Goal: Task Accomplishment & Management: Manage account settings

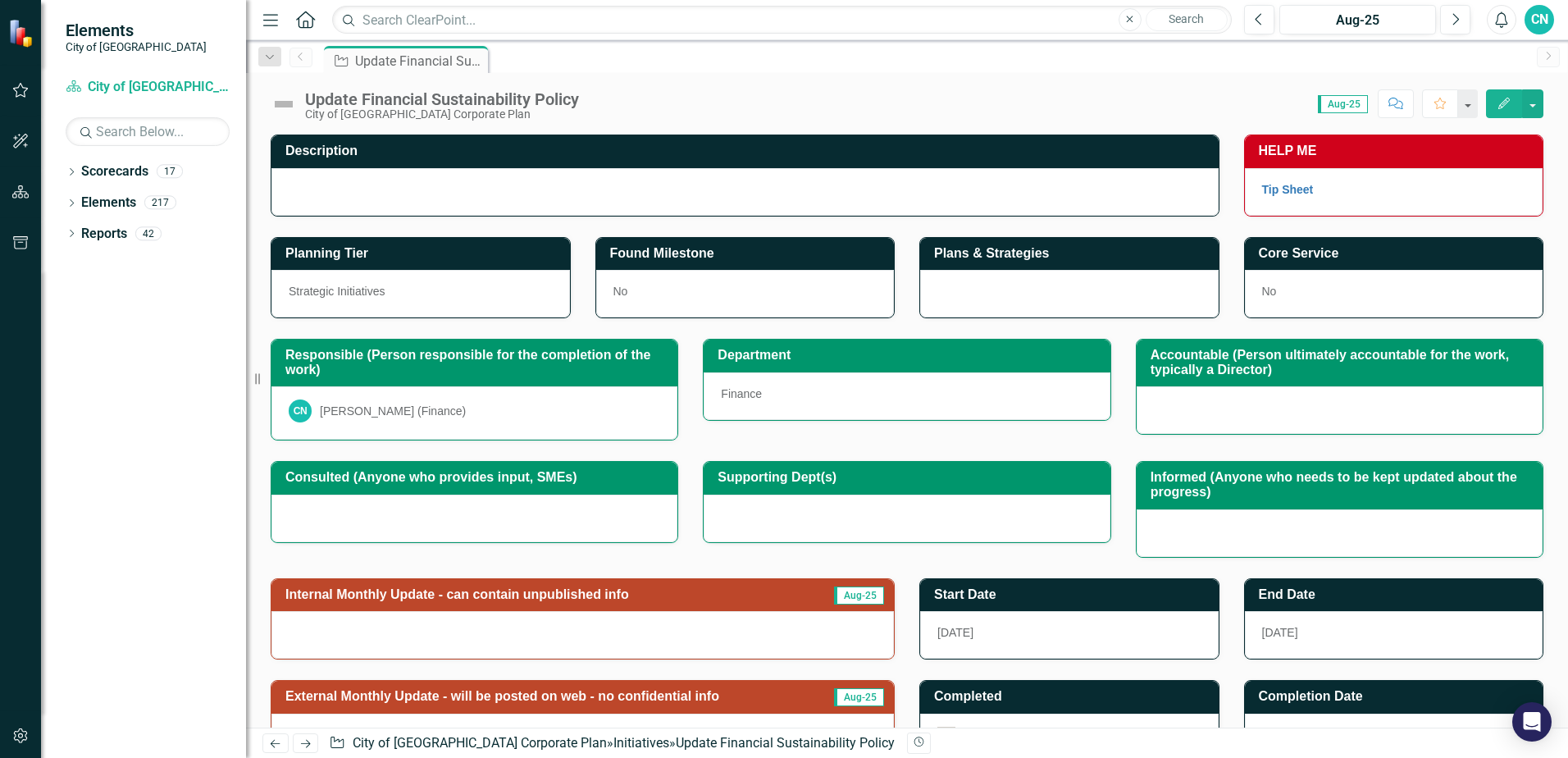
click at [281, 102] on img at bounding box center [284, 104] width 26 height 26
click at [281, 101] on img at bounding box center [284, 104] width 26 height 26
click at [1505, 100] on icon "Edit" at bounding box center [1503, 103] width 15 height 11
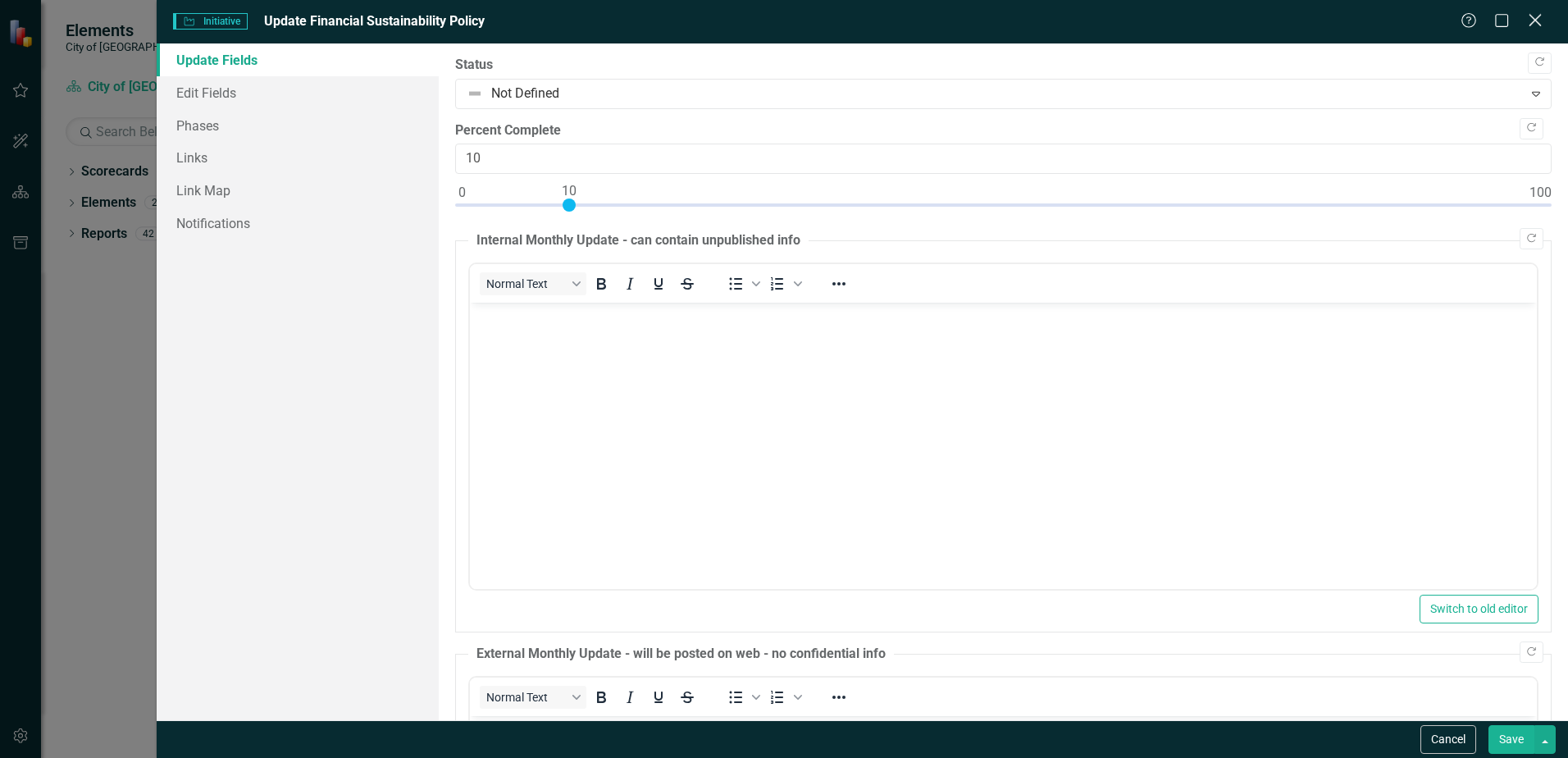
click at [1536, 20] on icon at bounding box center [1535, 20] width 12 height 12
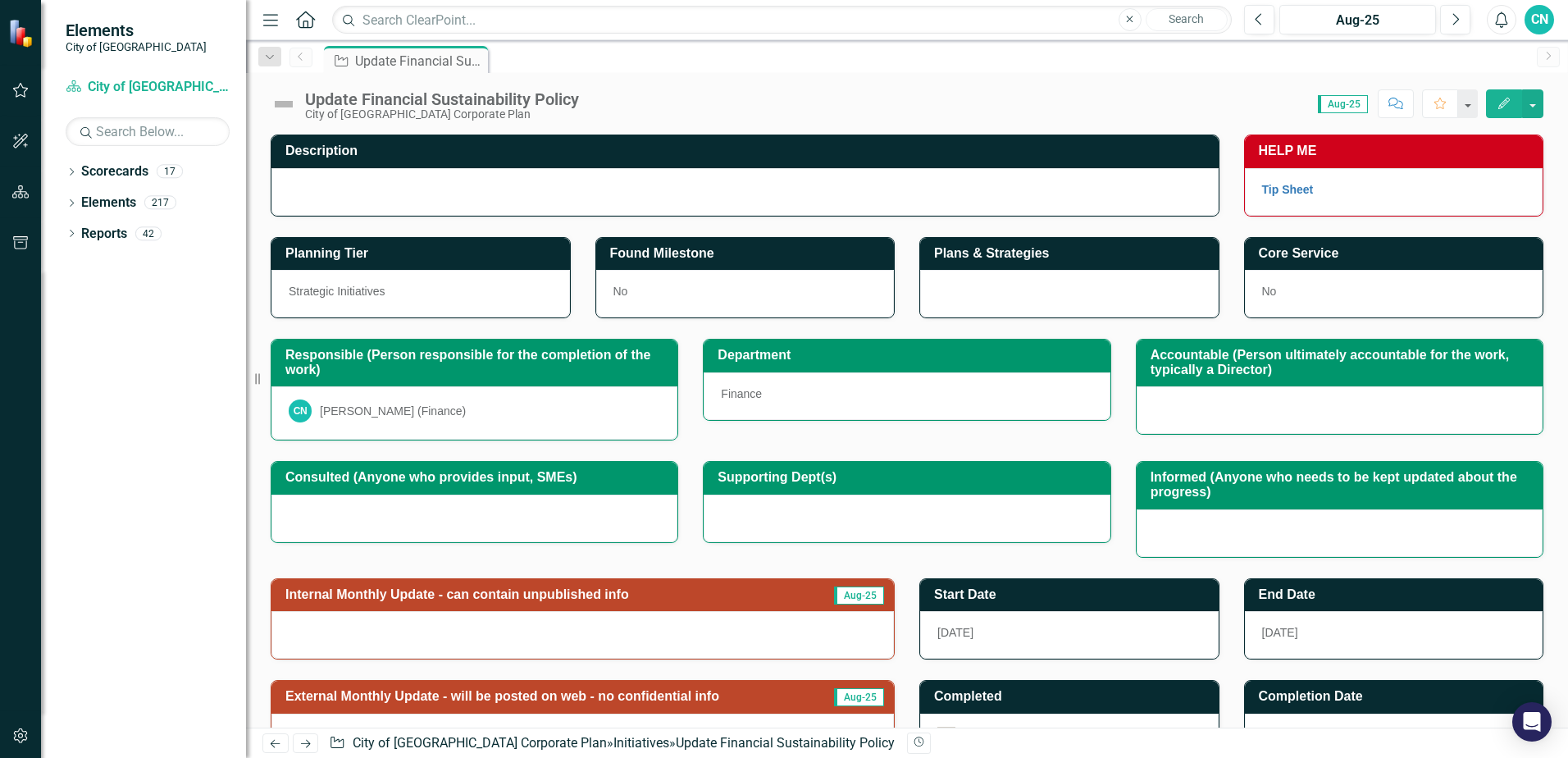
click at [1505, 102] on icon "button" at bounding box center [1503, 103] width 11 height 11
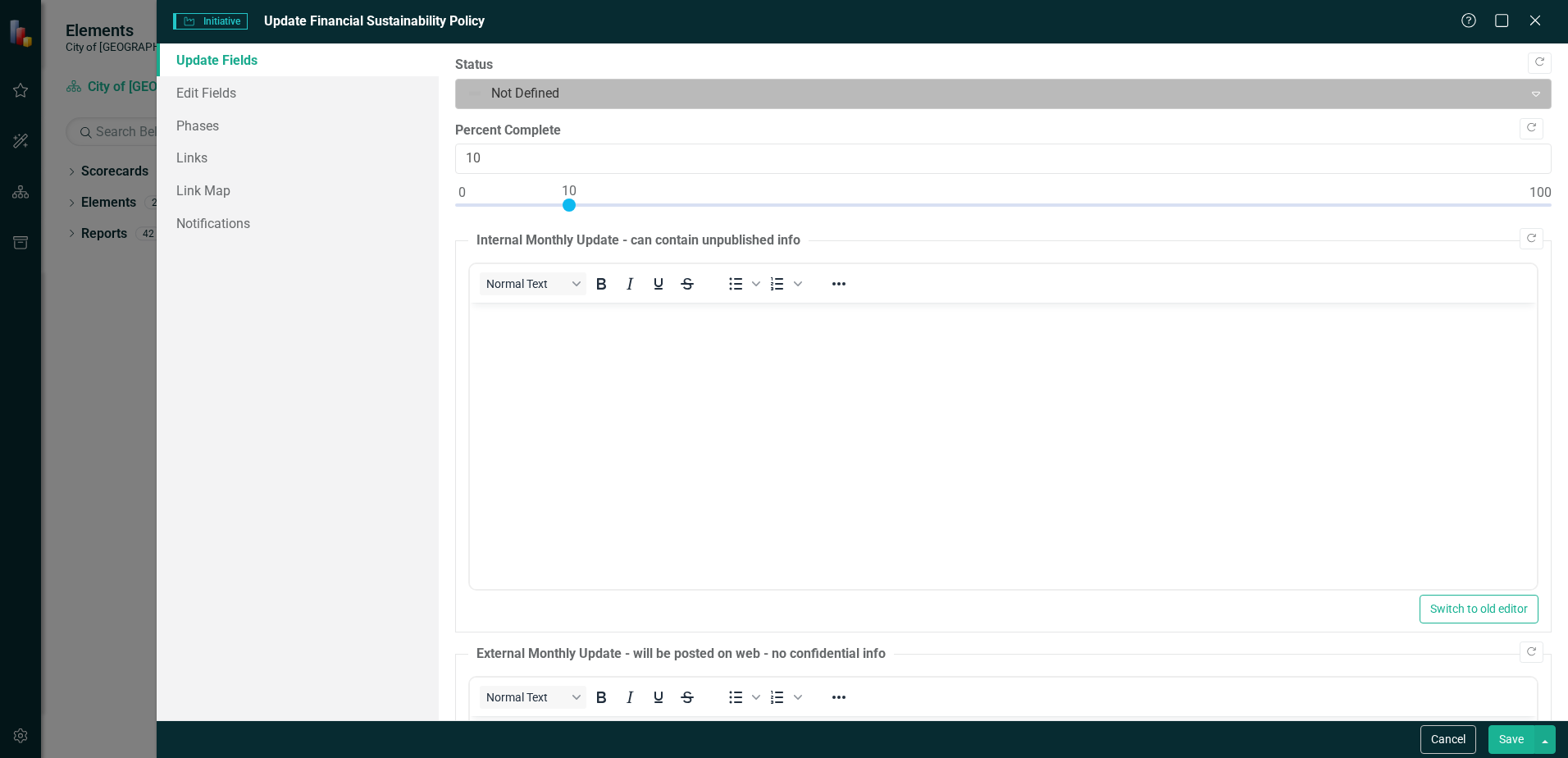
click at [477, 93] on div at bounding box center [990, 93] width 1046 height 22
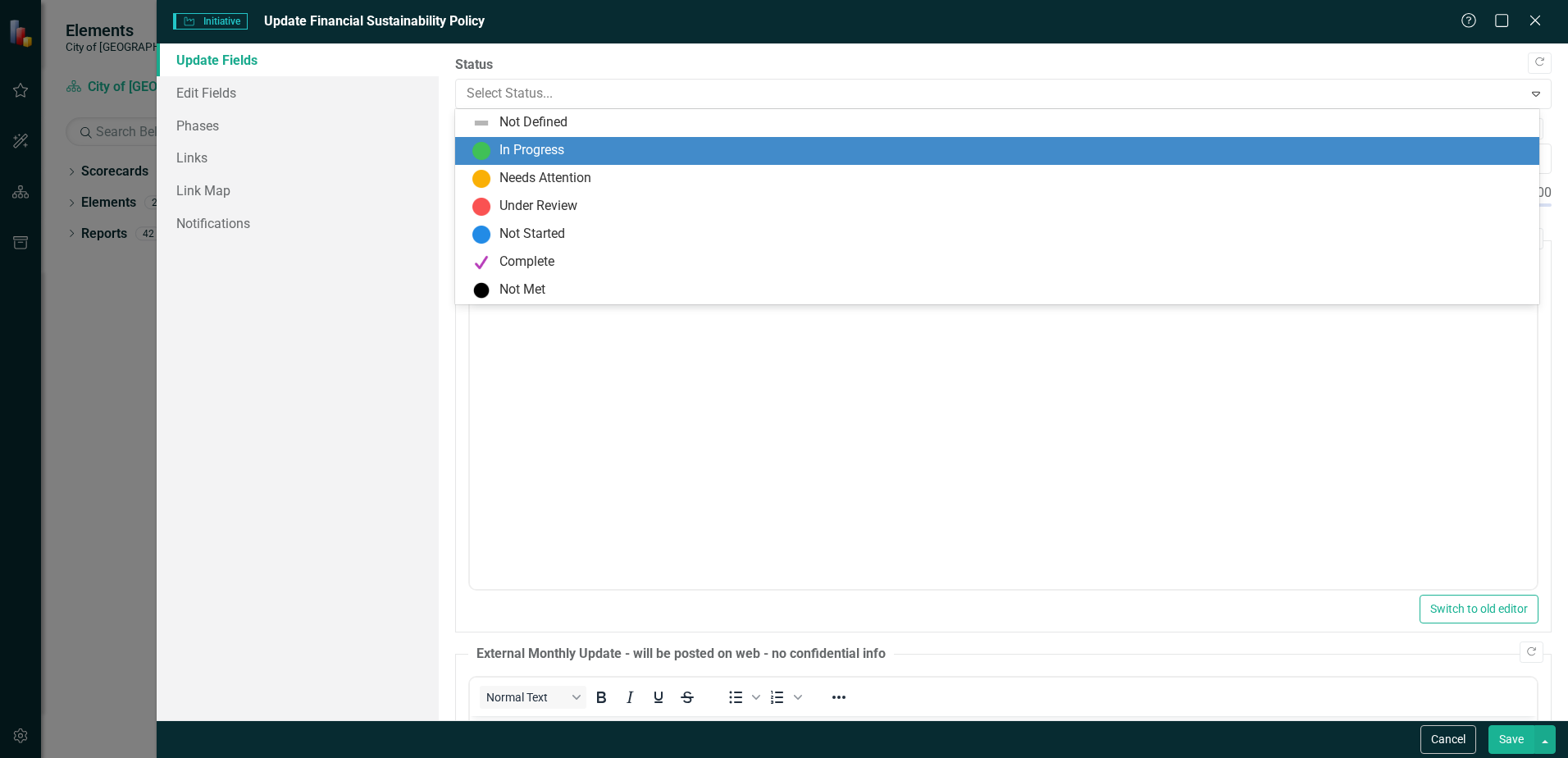
click at [547, 153] on div "In Progress" at bounding box center [532, 151] width 65 height 19
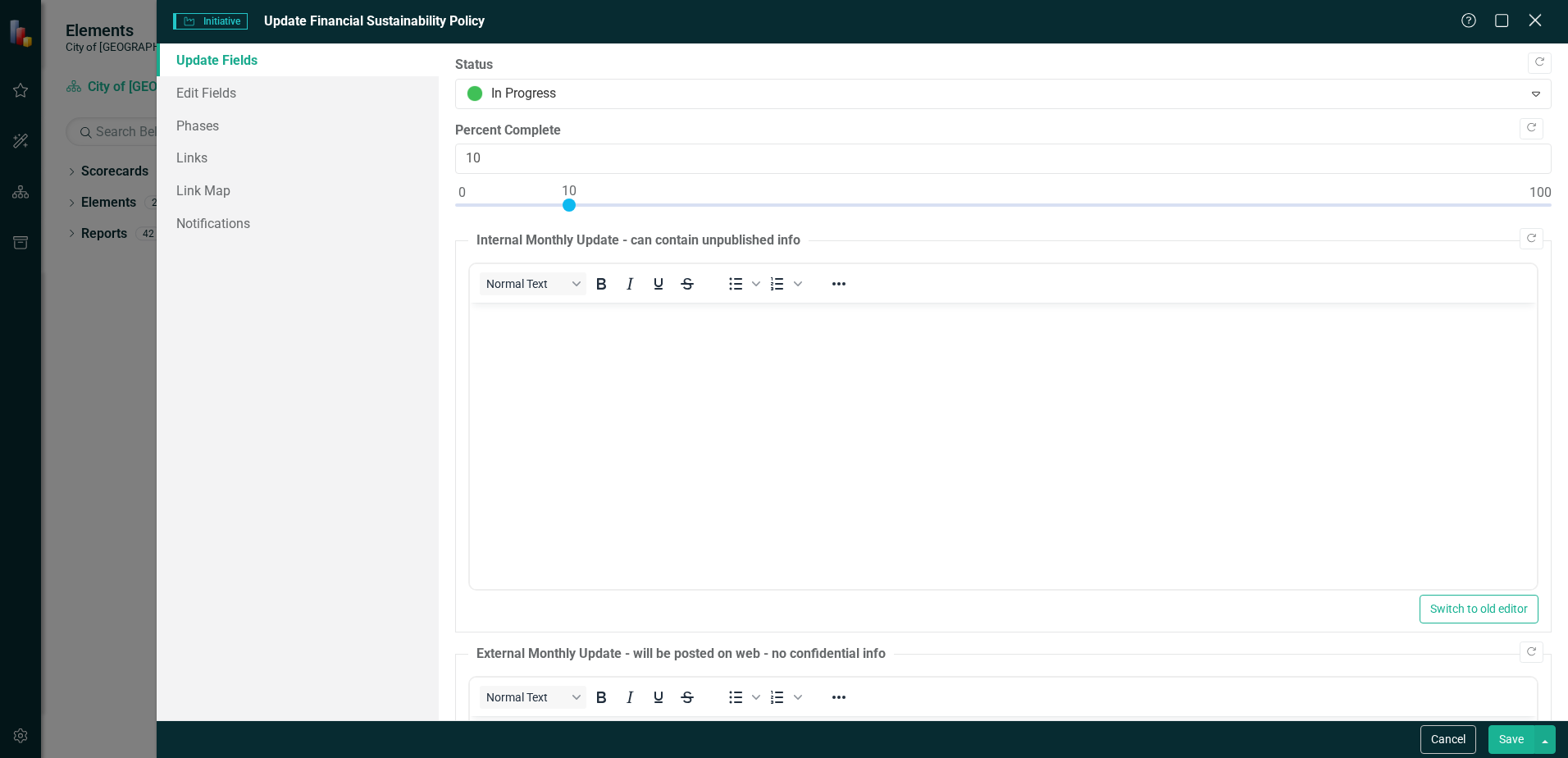
click at [1535, 17] on icon "Close" at bounding box center [1534, 20] width 20 height 16
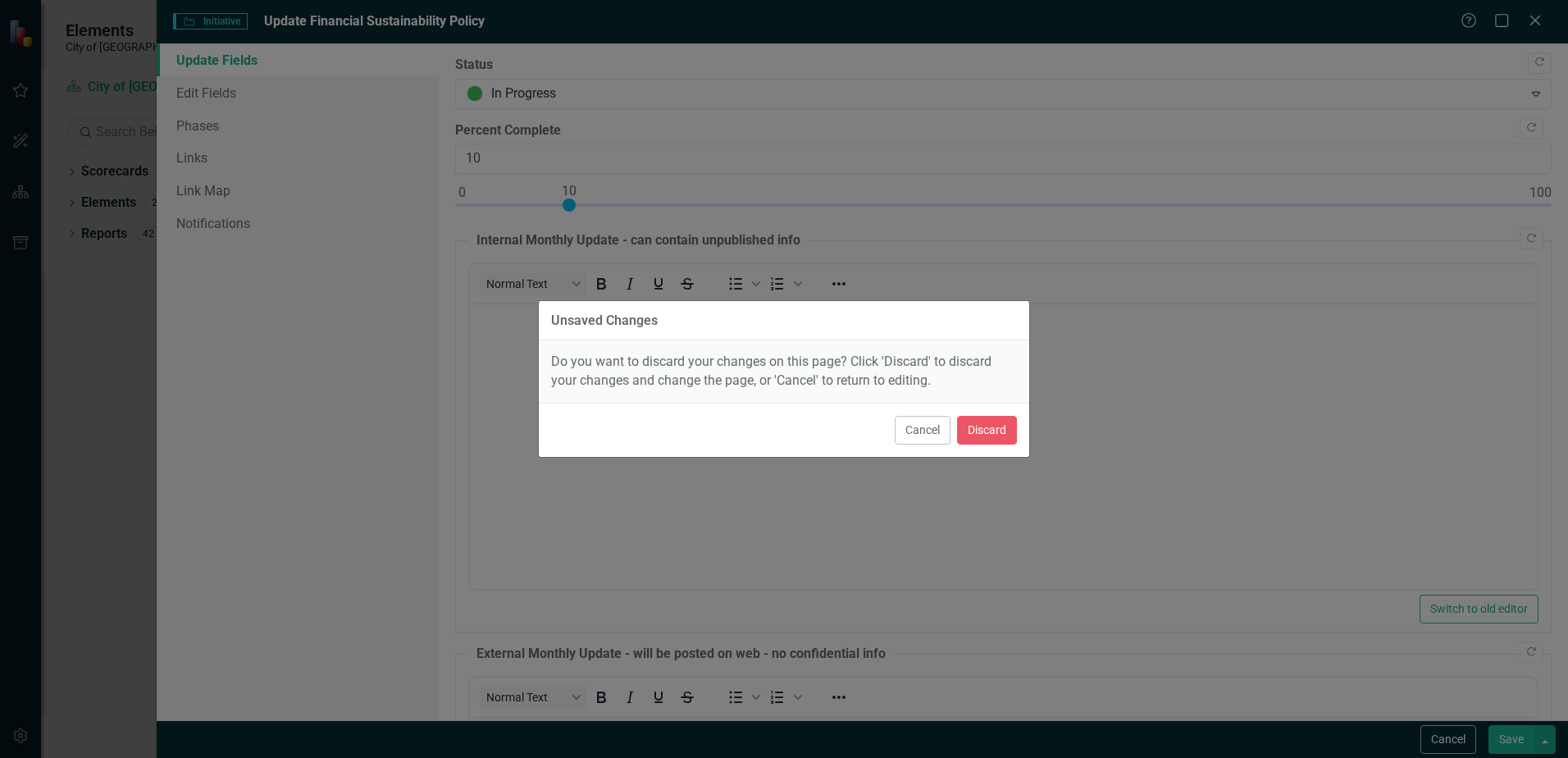
click at [308, 363] on div "Unsaved Changes Do you want to discard your changes on this page? Click 'Discar…" at bounding box center [784, 379] width 1568 height 758
click at [987, 431] on button "Discard" at bounding box center [987, 430] width 60 height 29
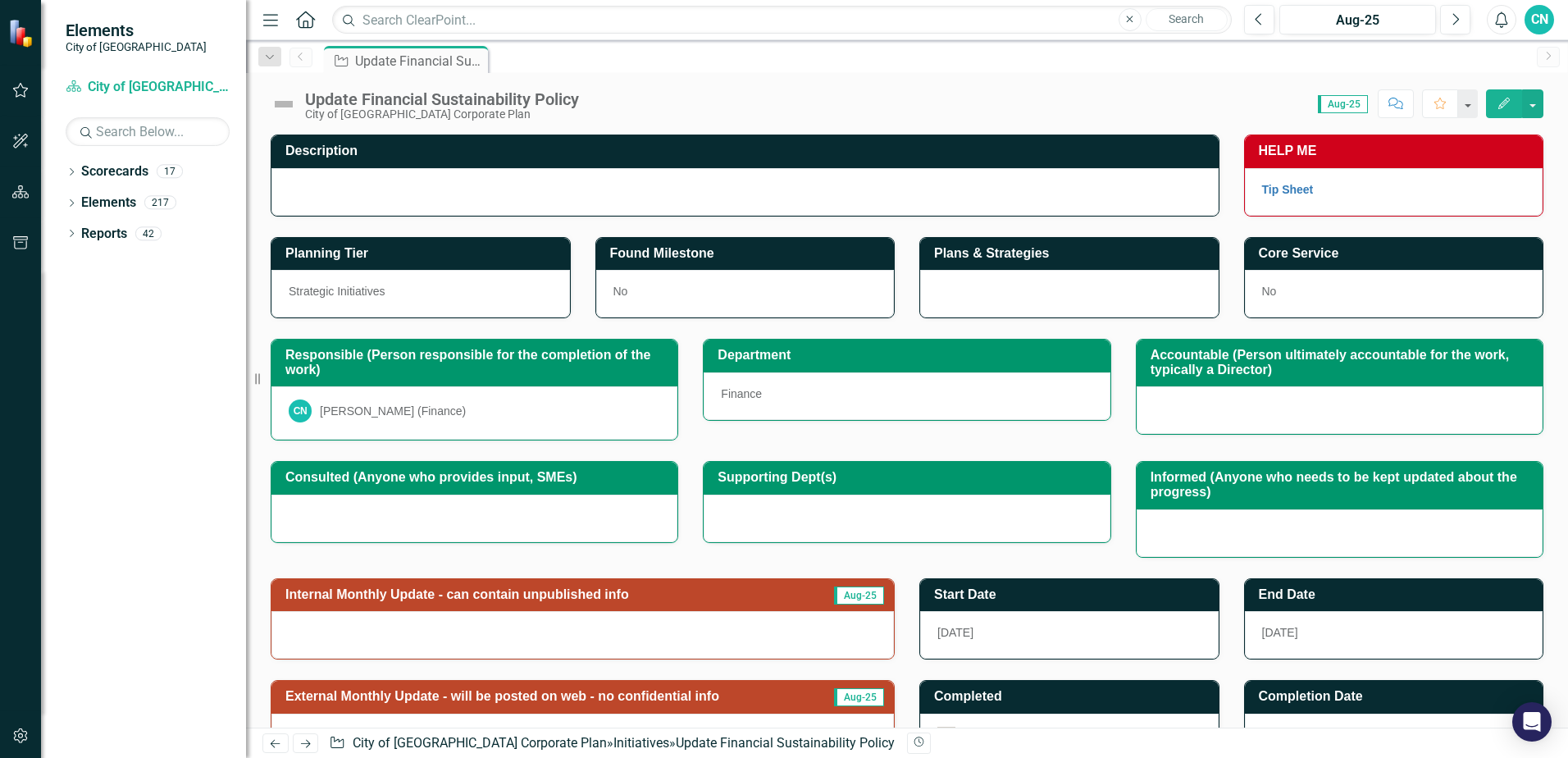
click at [1502, 101] on icon "Edit" at bounding box center [1503, 103] width 15 height 11
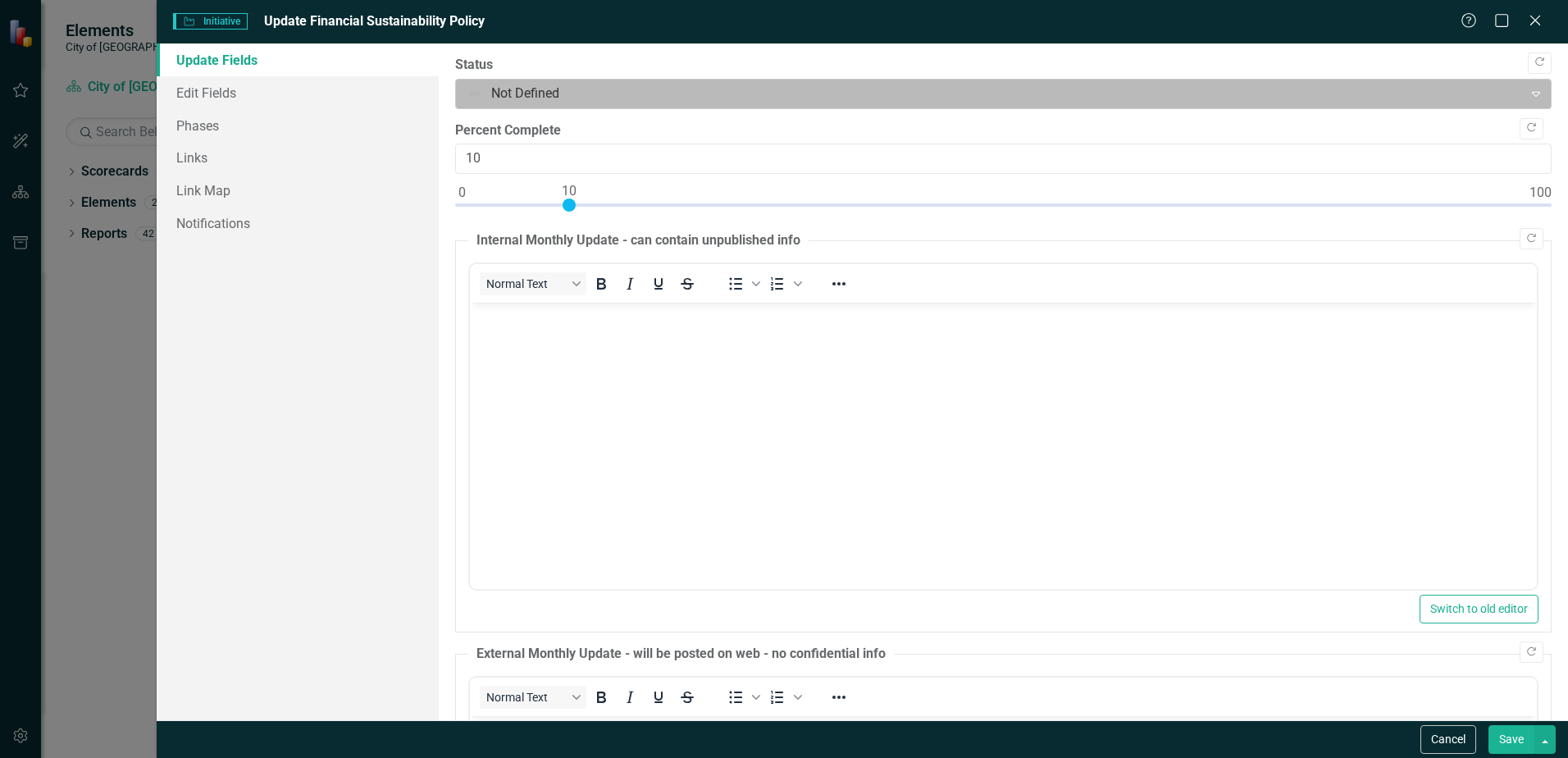
click at [469, 94] on input "text" at bounding box center [469, 94] width 3 height 19
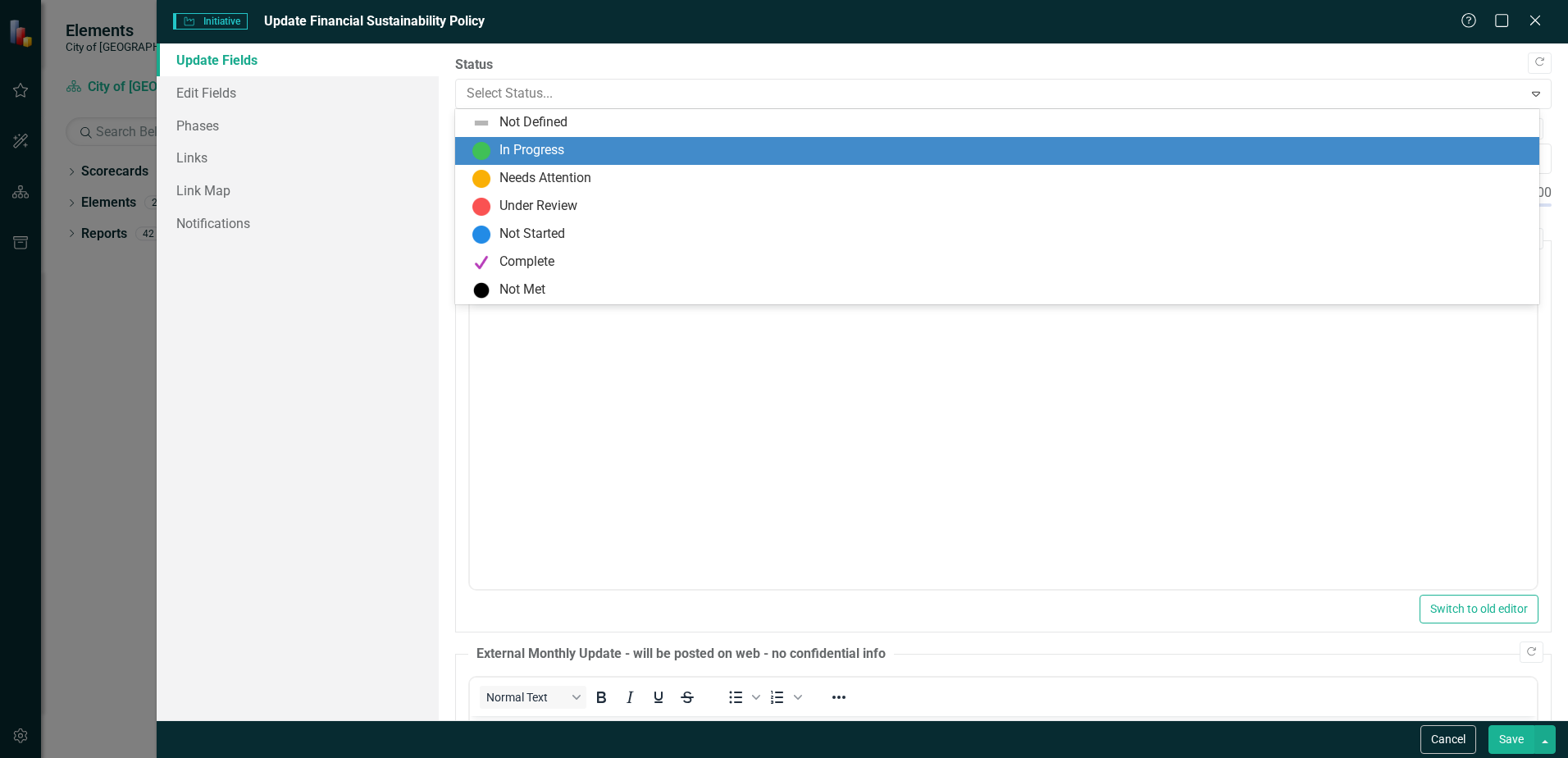
click at [475, 142] on img at bounding box center [481, 151] width 20 height 20
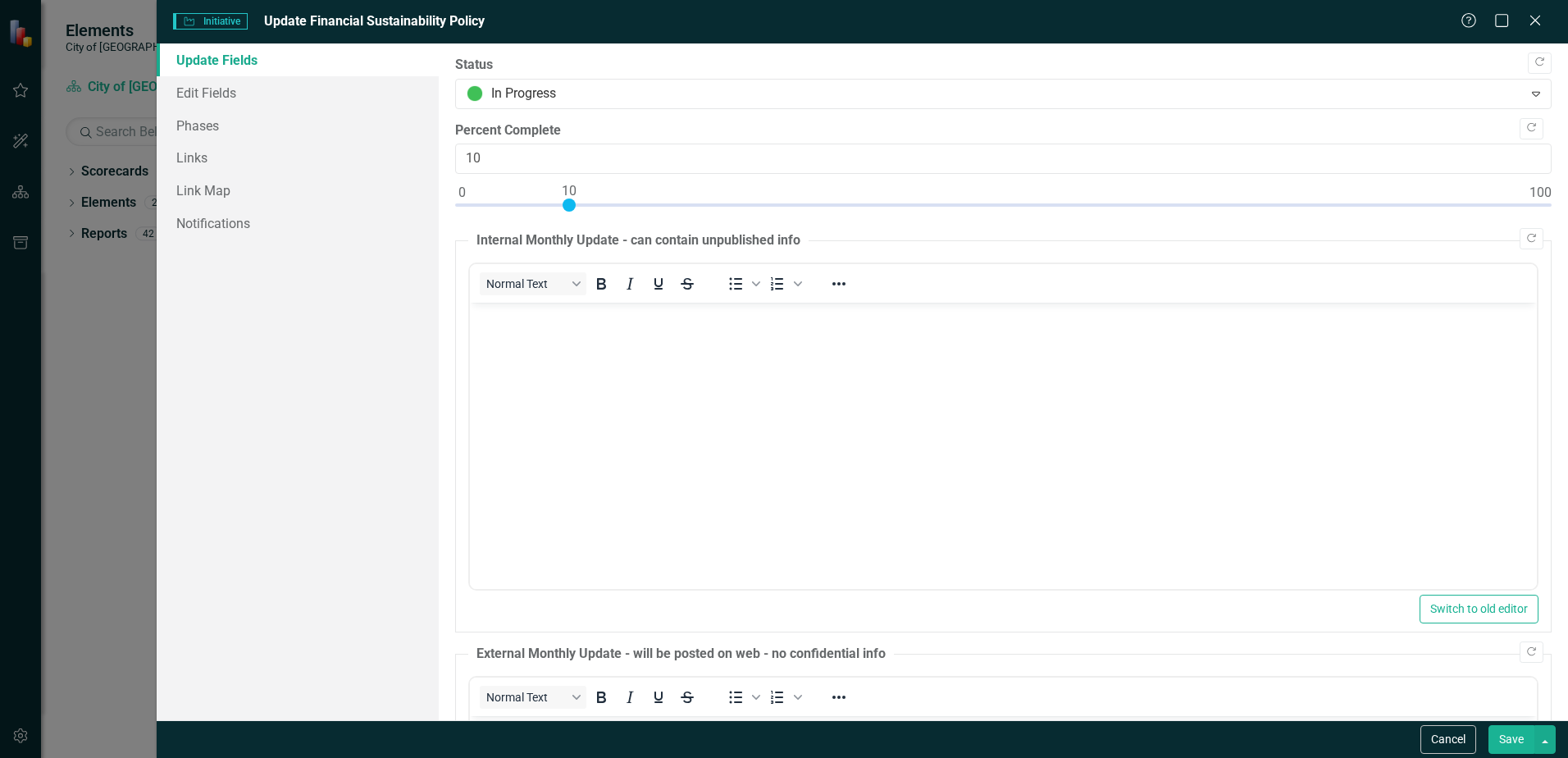
drag, startPoint x: 1513, startPoint y: 732, endPoint x: 999, endPoint y: 3, distance: 892.0
click at [1513, 732] on button "Save" at bounding box center [1511, 739] width 46 height 29
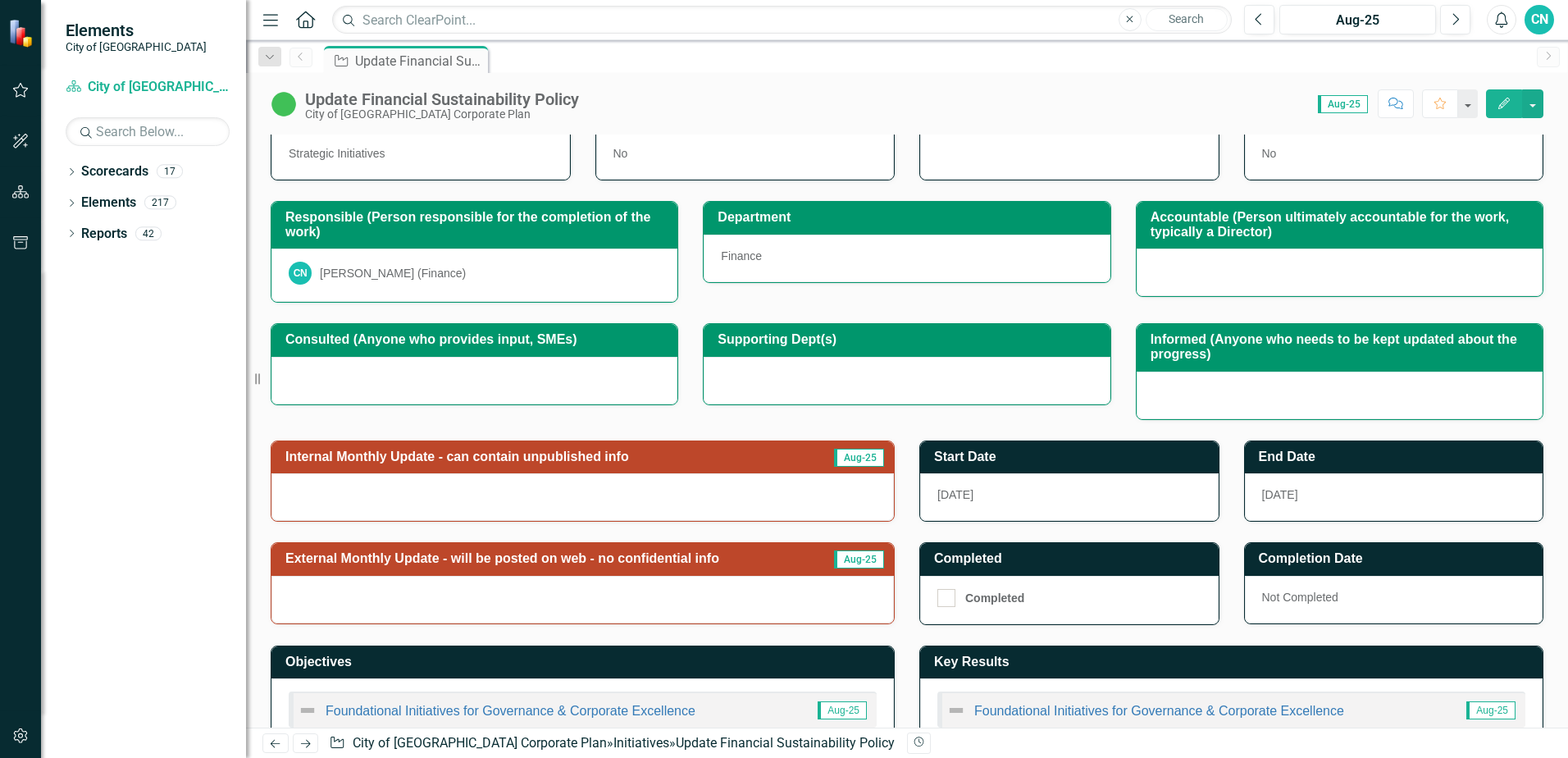
scroll to position [164, 0]
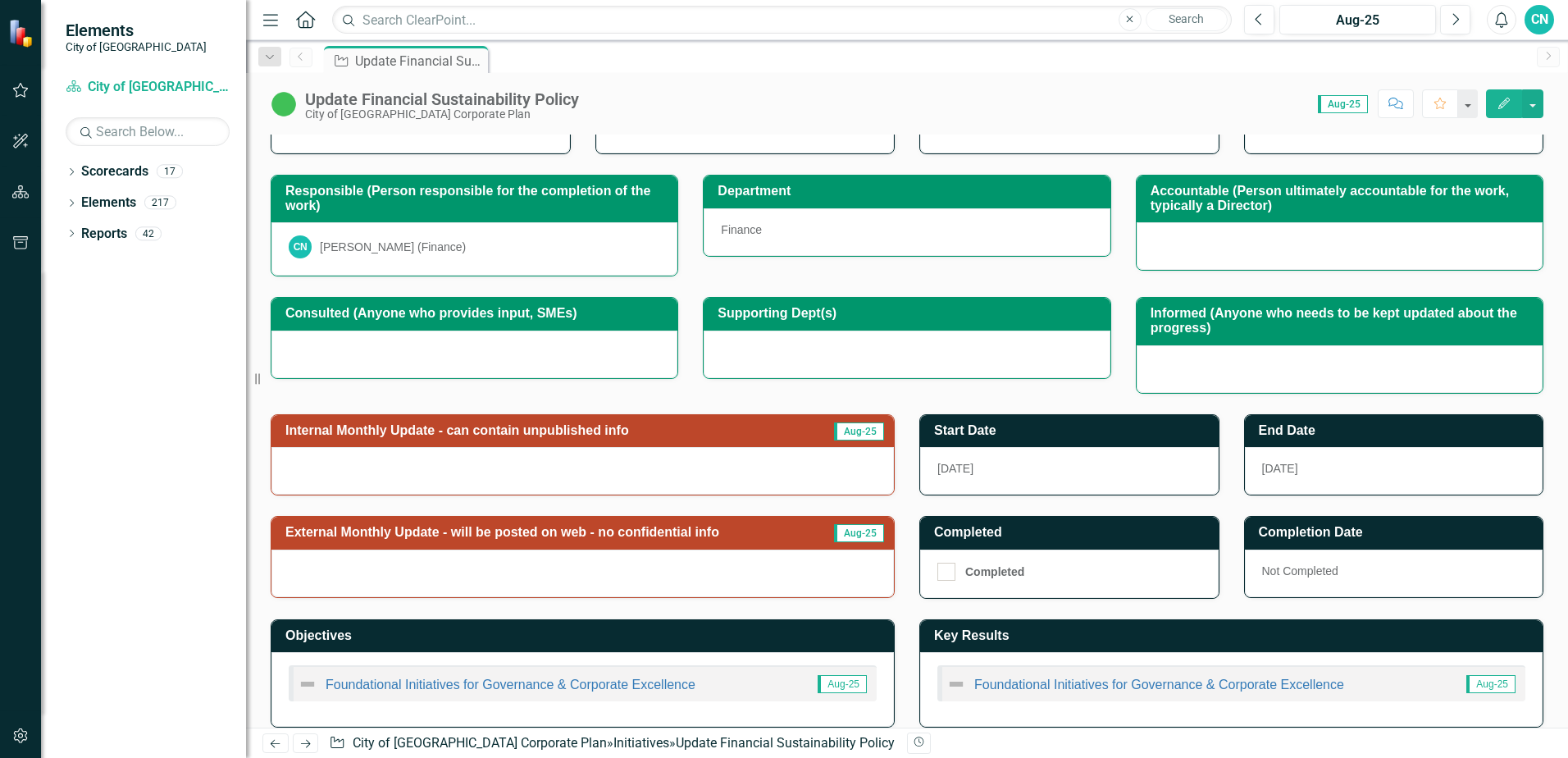
click at [608, 463] on div at bounding box center [582, 471] width 622 height 47
click at [861, 429] on span "Aug-25" at bounding box center [858, 431] width 50 height 18
click at [595, 472] on div at bounding box center [582, 471] width 622 height 47
click at [1510, 105] on icon "Edit" at bounding box center [1503, 103] width 15 height 11
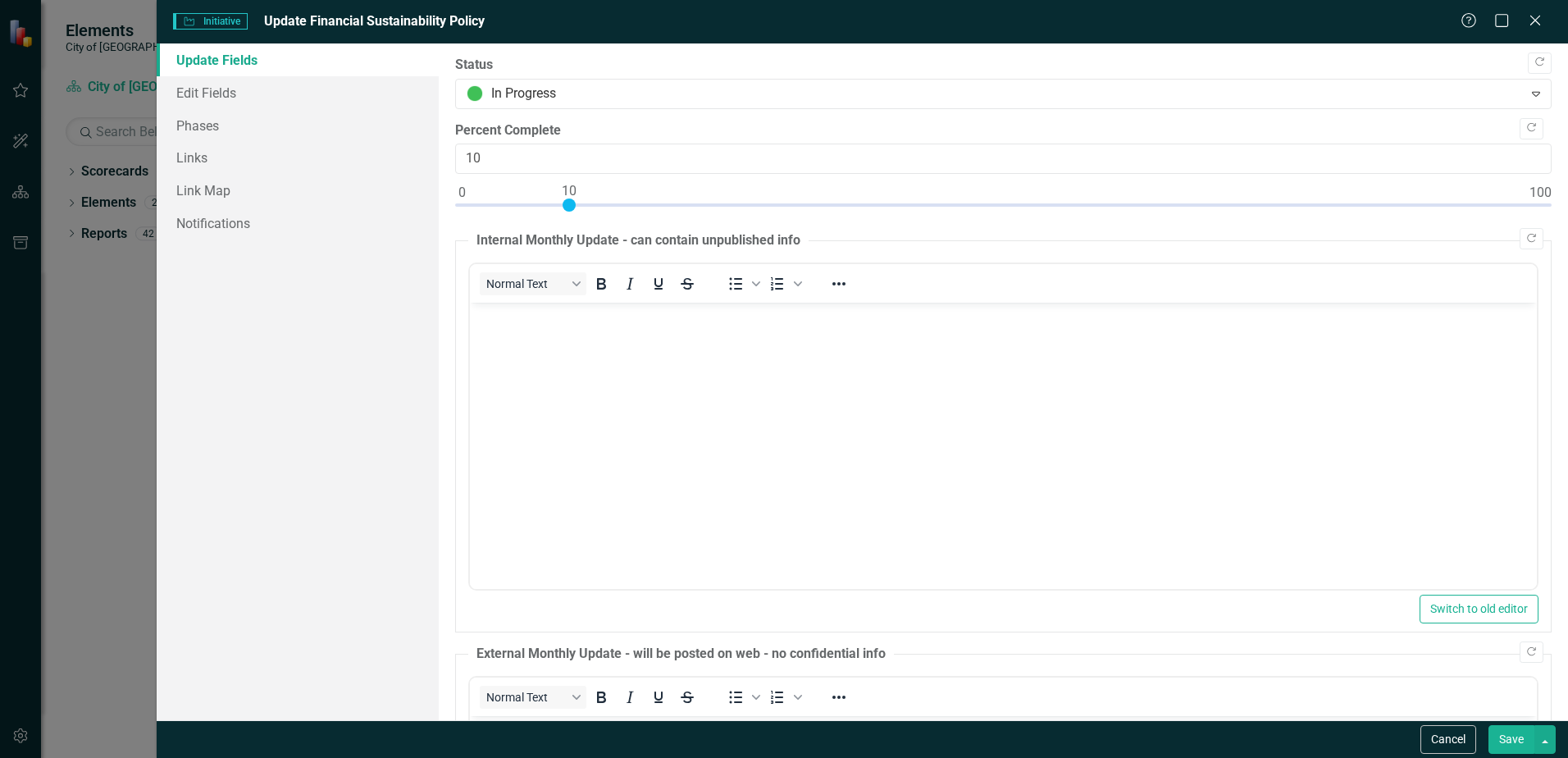
scroll to position [0, 0]
click at [1544, 19] on icon "Close" at bounding box center [1534, 20] width 20 height 16
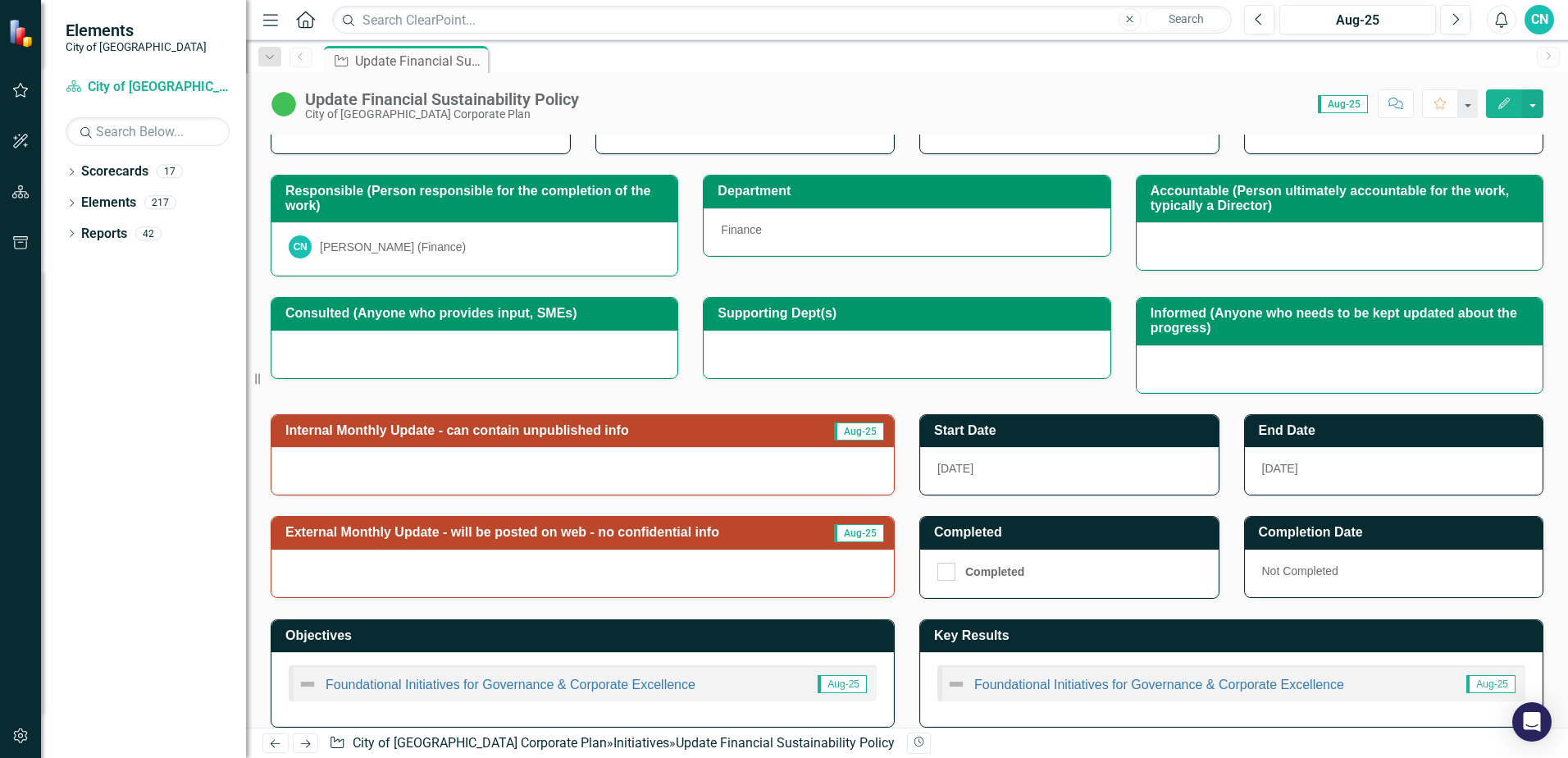
click at [416, 473] on div at bounding box center [582, 471] width 622 height 47
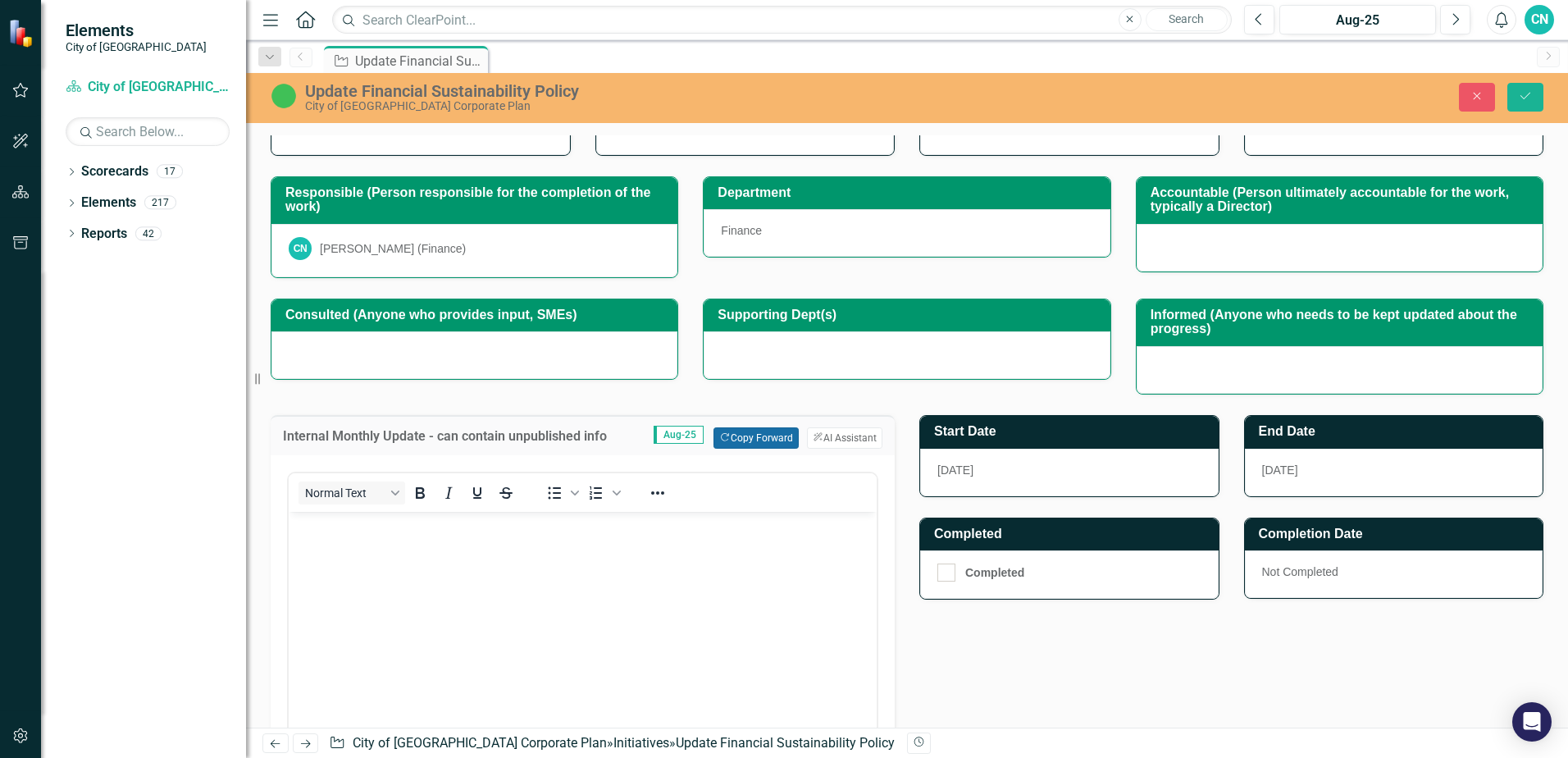
click at [742, 440] on button "Copy Forward Copy Forward" at bounding box center [755, 438] width 85 height 21
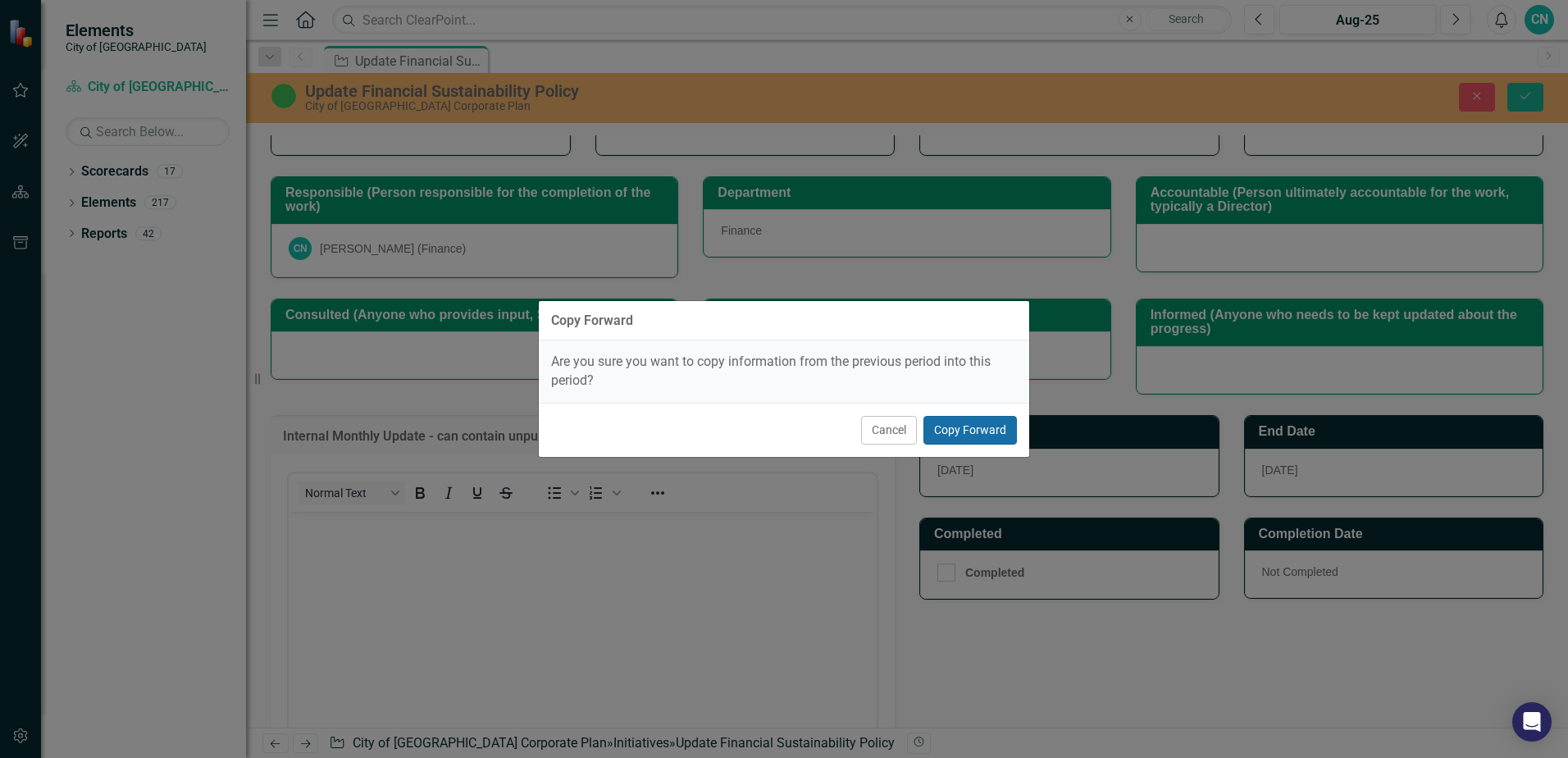
click at [967, 430] on button "Copy Forward" at bounding box center [970, 430] width 93 height 29
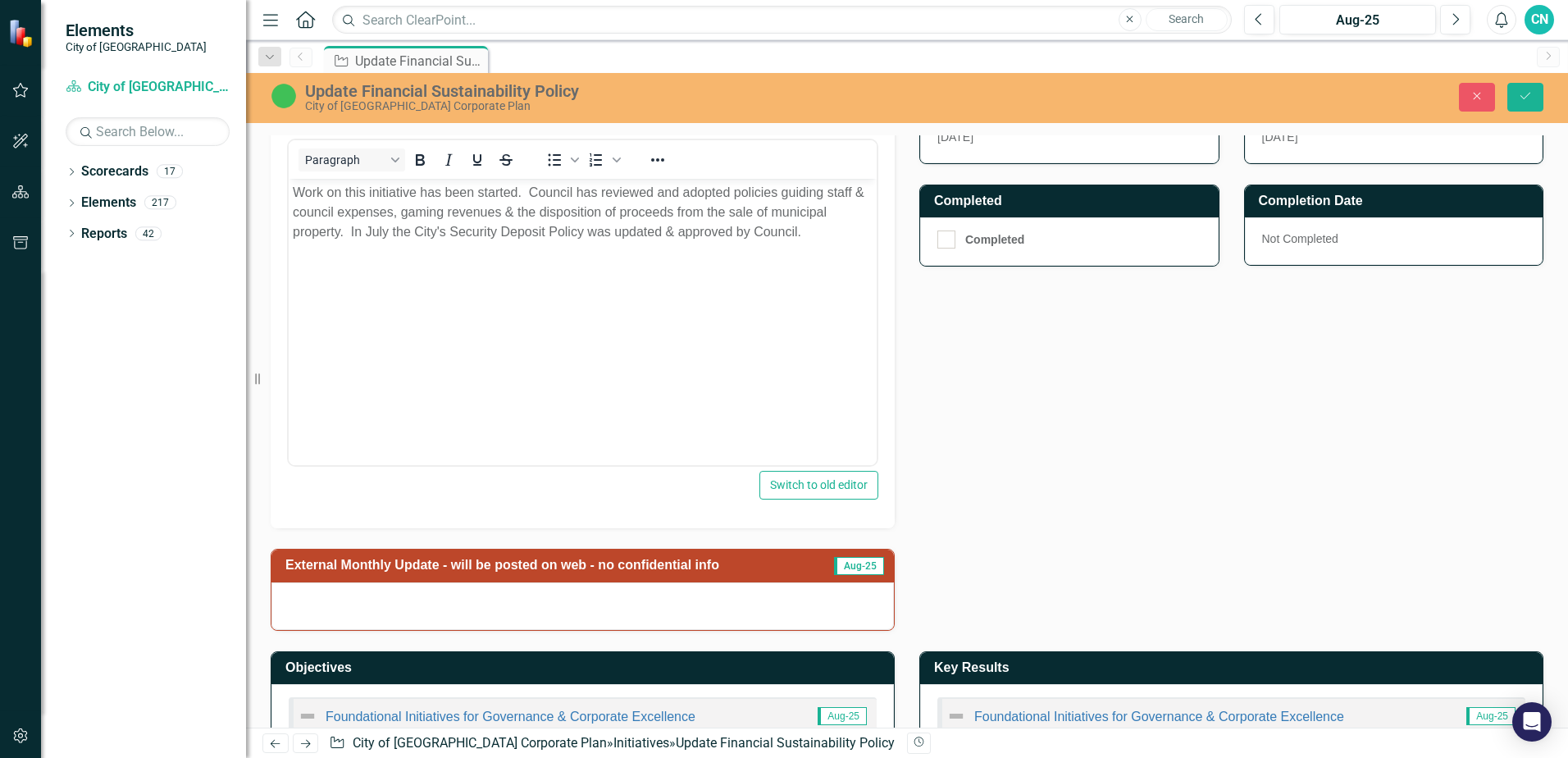
scroll to position [546, 0]
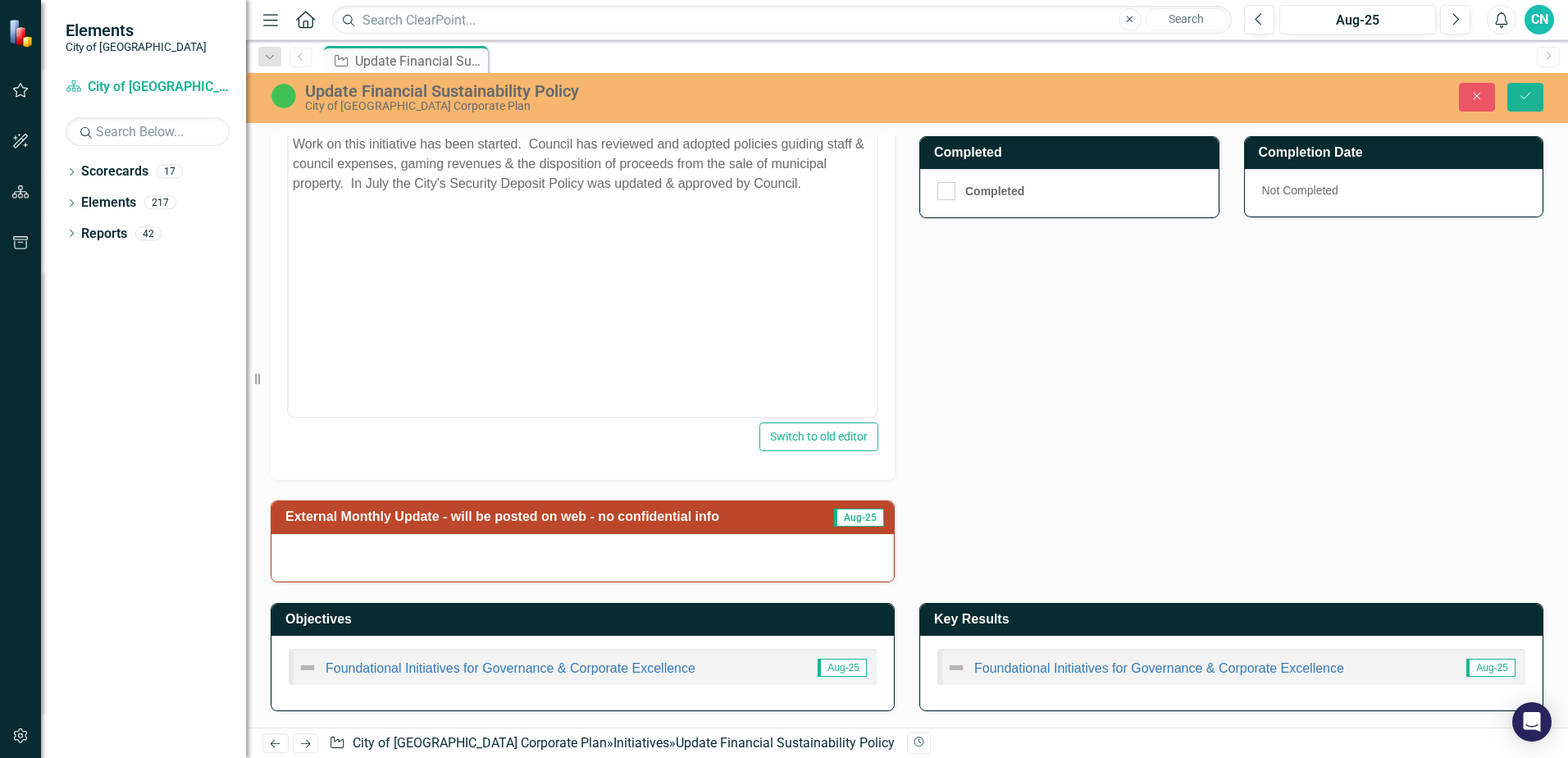
click at [741, 555] on div at bounding box center [582, 558] width 622 height 47
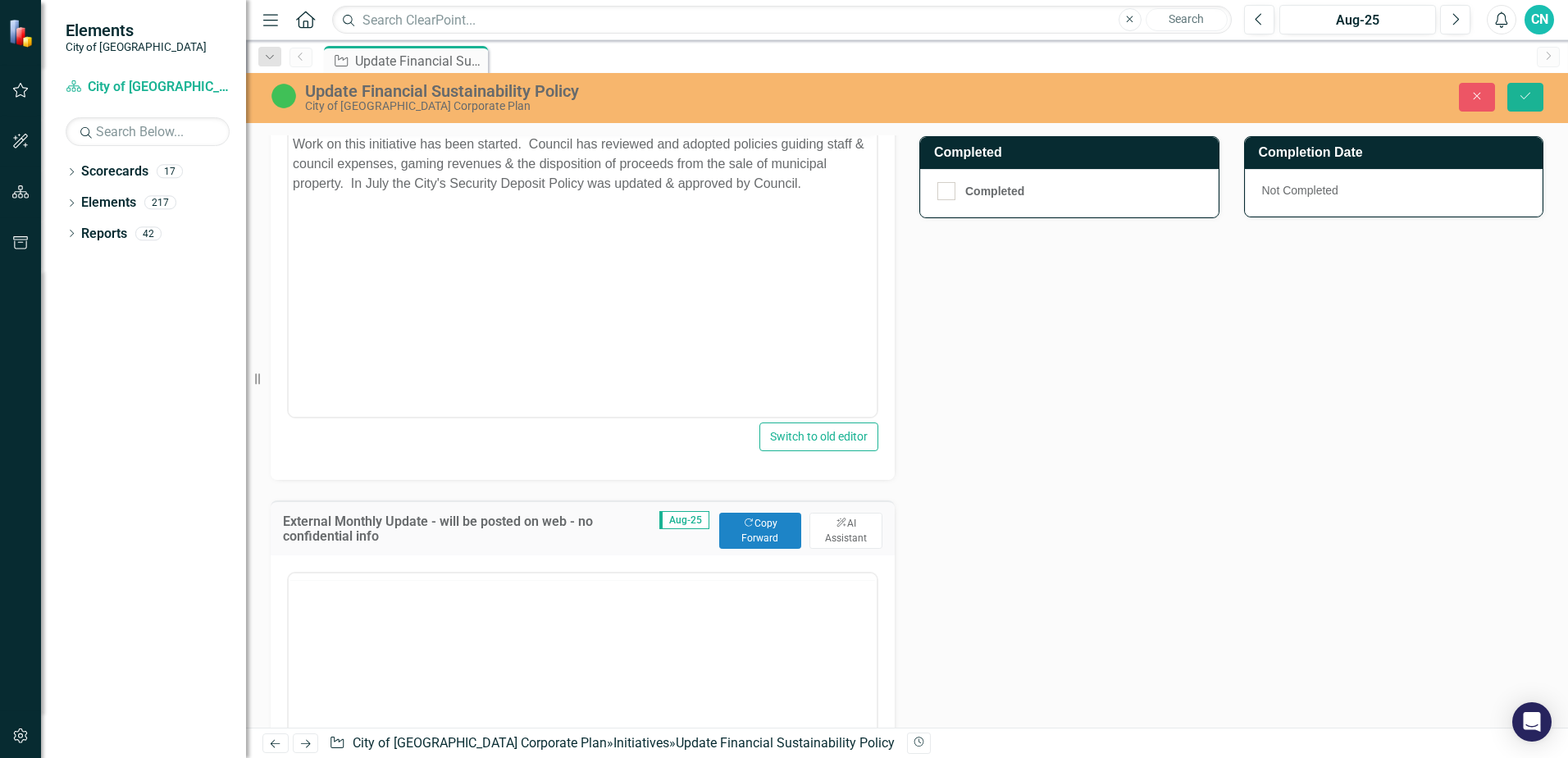
scroll to position [0, 0]
click at [756, 522] on button "Copy Forward Copy Forward" at bounding box center [760, 530] width 82 height 36
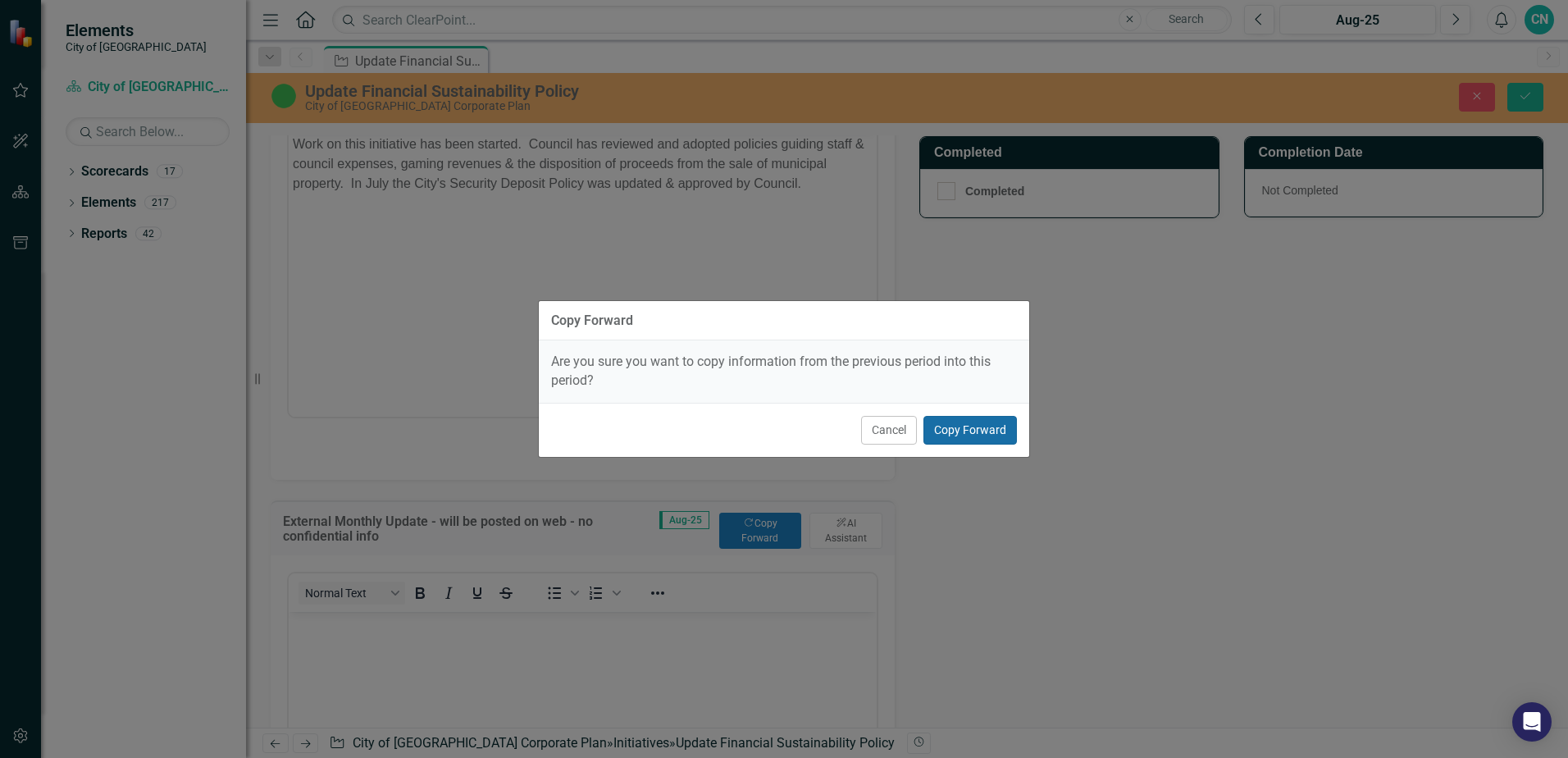
click at [981, 430] on button "Copy Forward" at bounding box center [970, 430] width 93 height 29
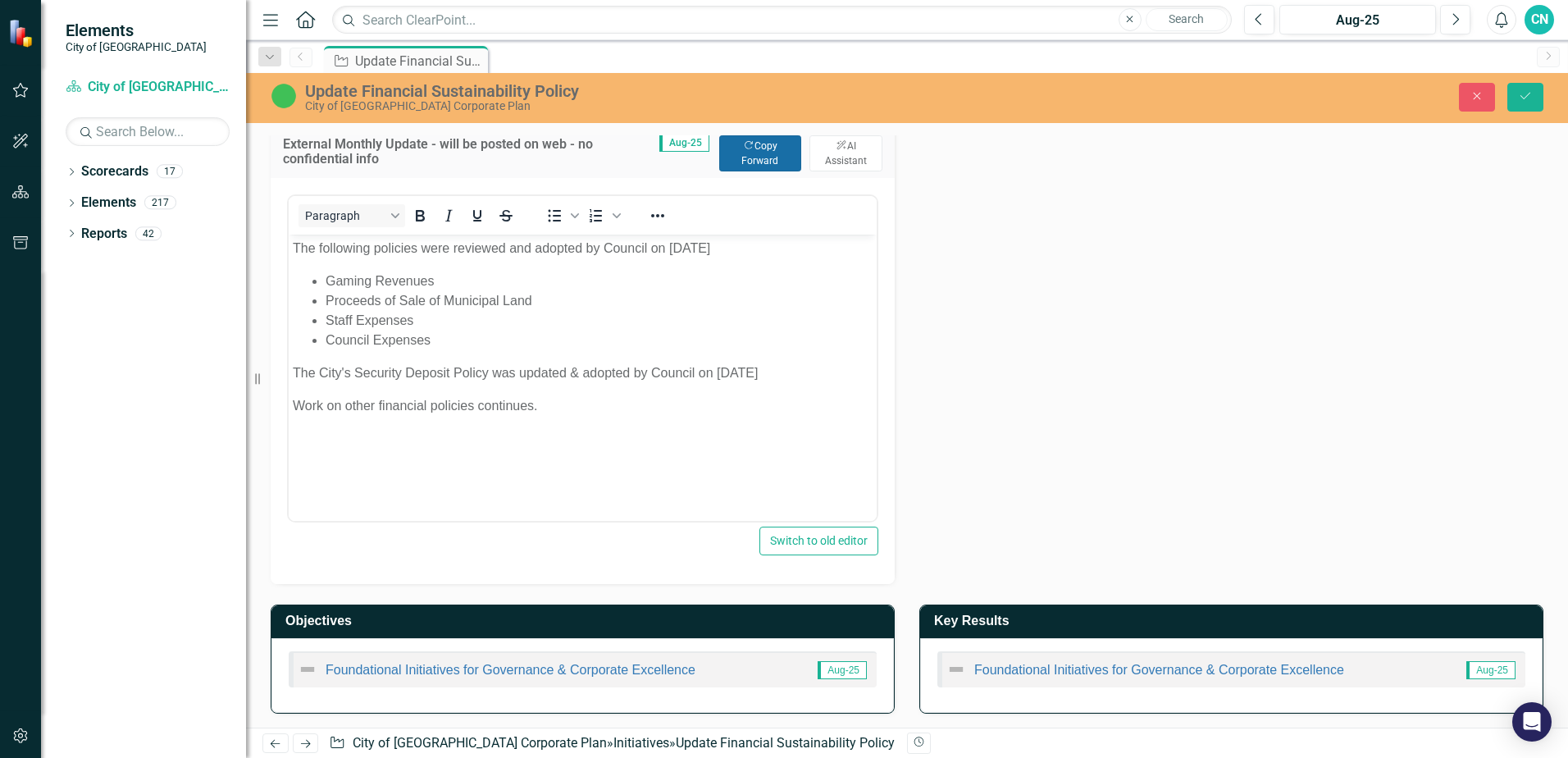
scroll to position [925, 0]
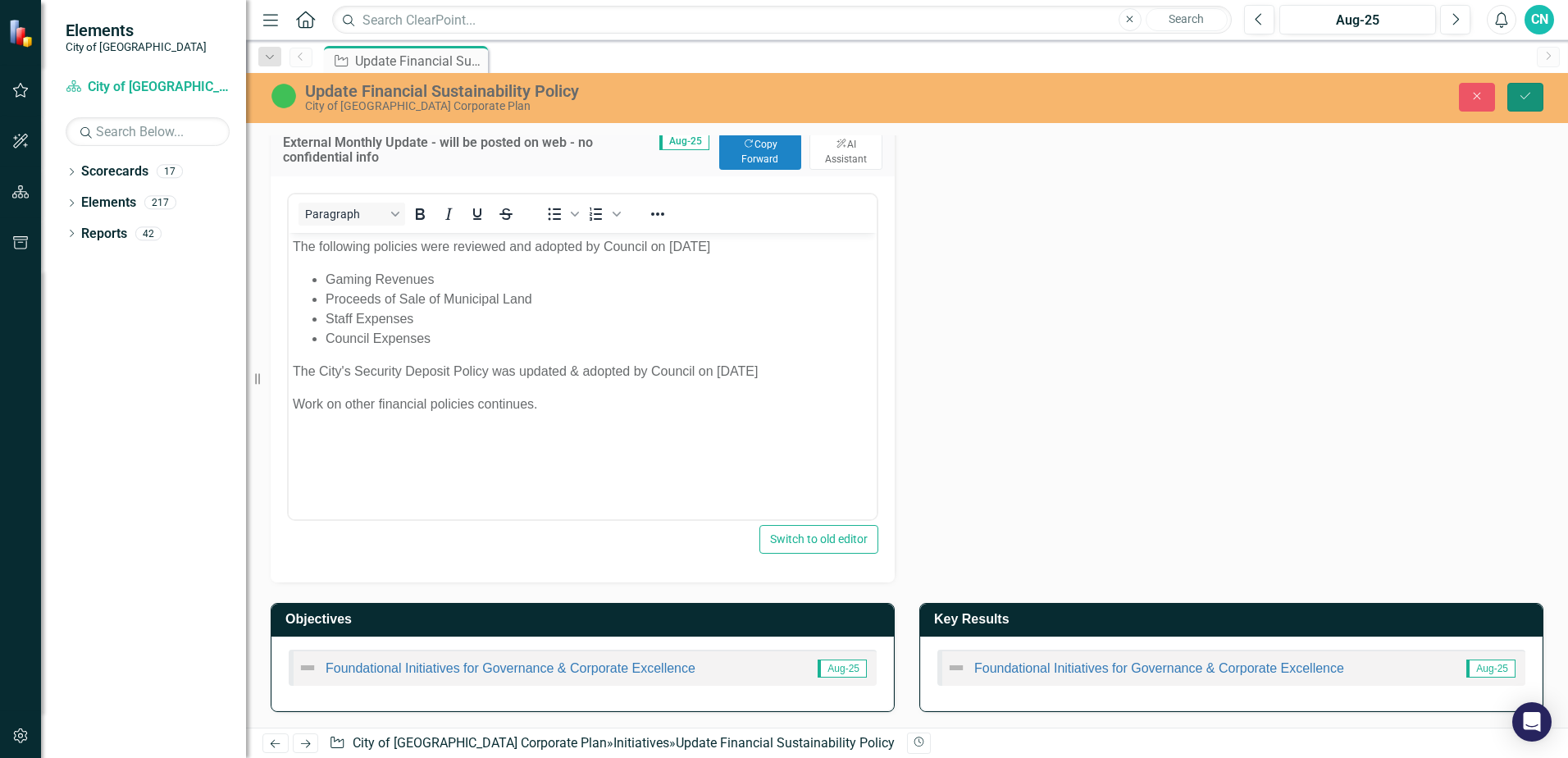
click at [1523, 96] on icon "Save" at bounding box center [1525, 95] width 15 height 11
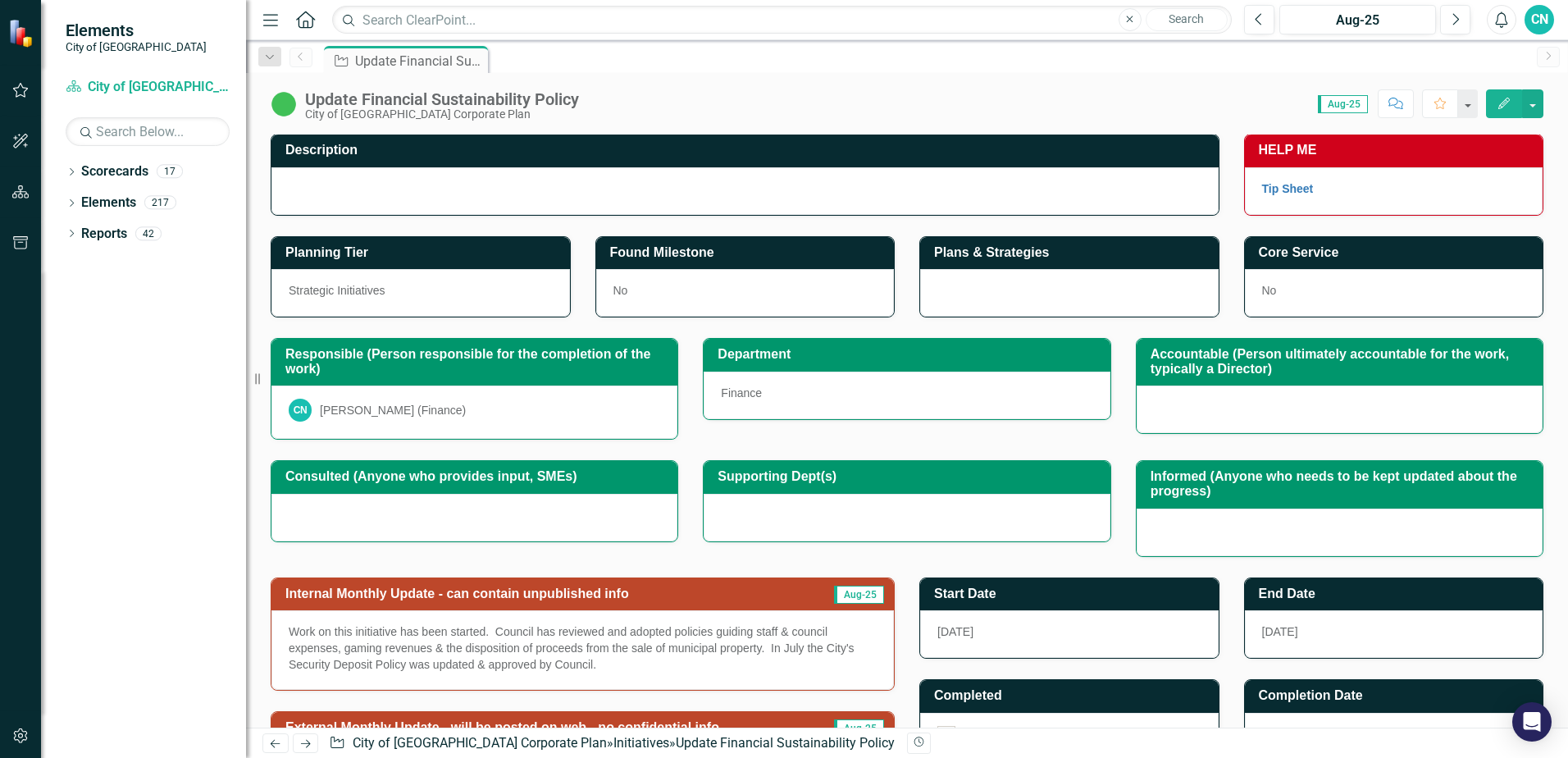
scroll to position [0, 0]
